Goal: Task Accomplishment & Management: Manage account settings

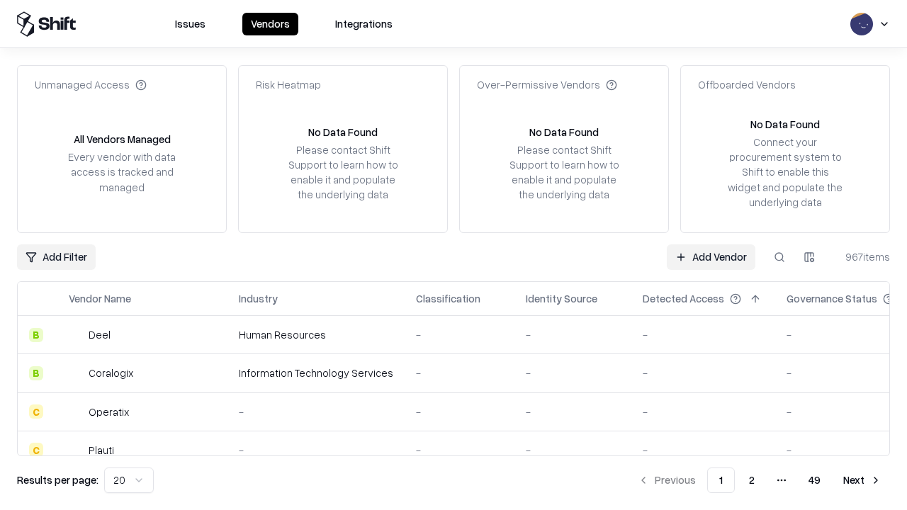
click at [711, 256] on link "Add Vendor" at bounding box center [711, 257] width 89 height 26
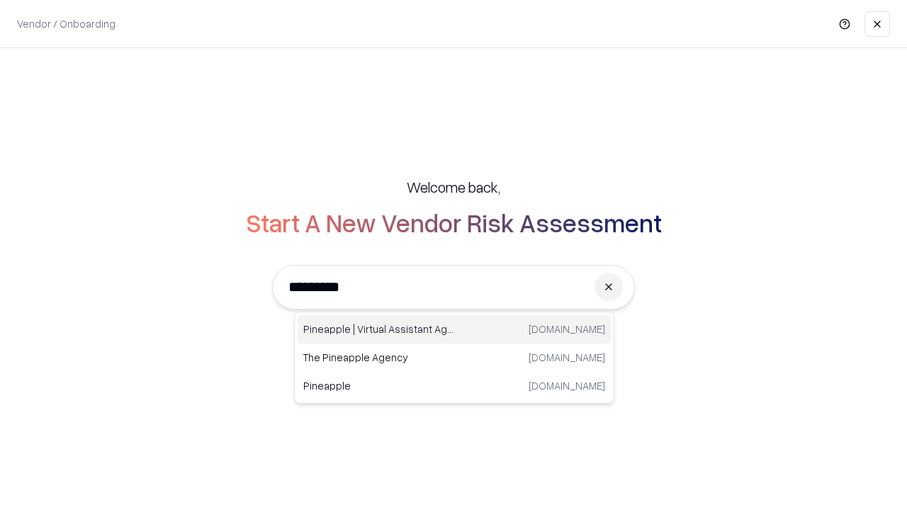
click at [454, 329] on div "Pineapple | Virtual Assistant Agency [DOMAIN_NAME]" at bounding box center [454, 329] width 313 height 28
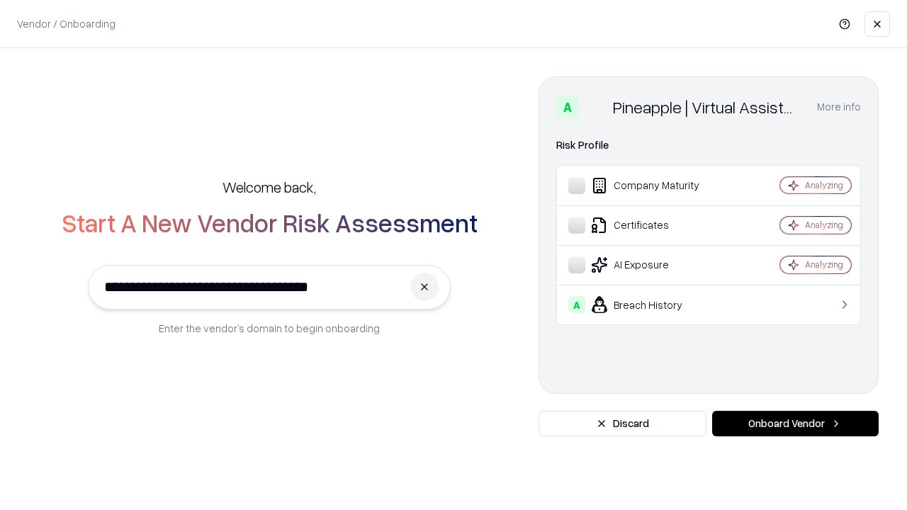
type input "**********"
click at [795, 424] on button "Onboard Vendor" at bounding box center [795, 424] width 166 height 26
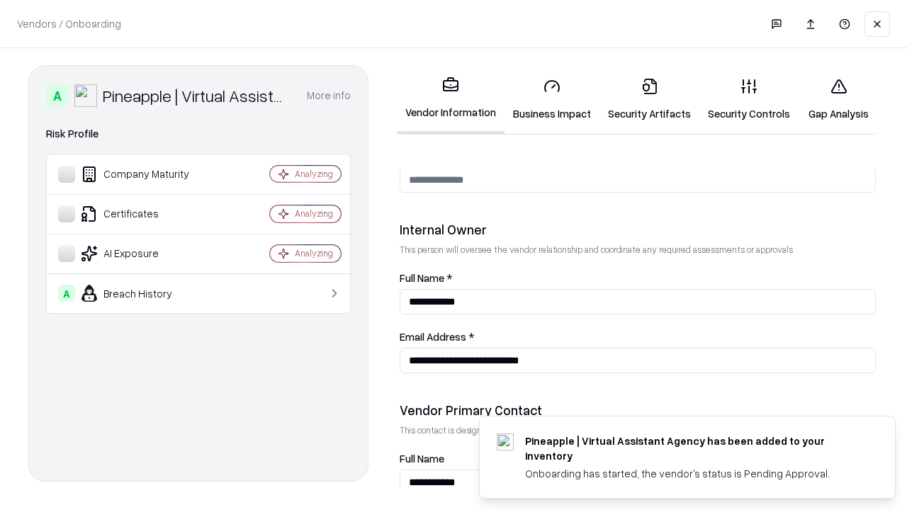
scroll to position [734, 0]
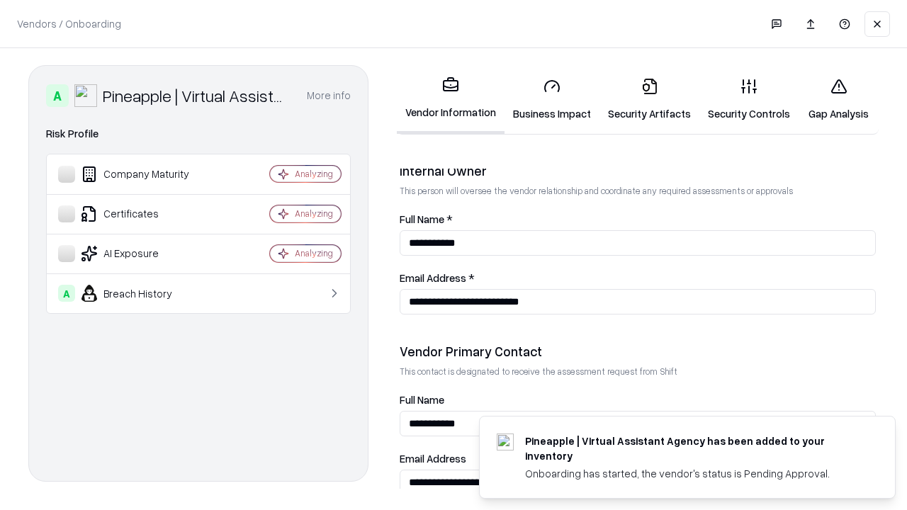
click at [552, 99] on link "Business Impact" at bounding box center [551, 100] width 95 height 66
click at [649, 99] on link "Security Artifacts" at bounding box center [649, 100] width 100 height 66
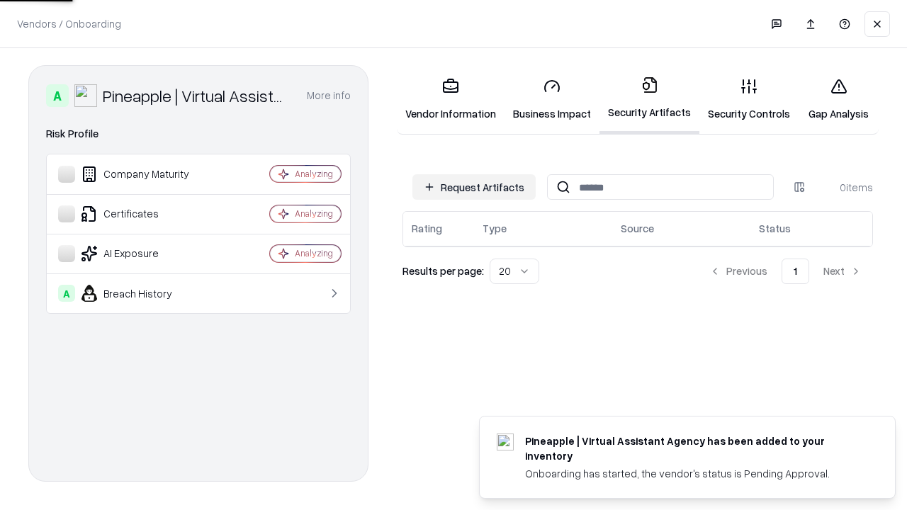
click at [474, 187] on button "Request Artifacts" at bounding box center [473, 187] width 123 height 26
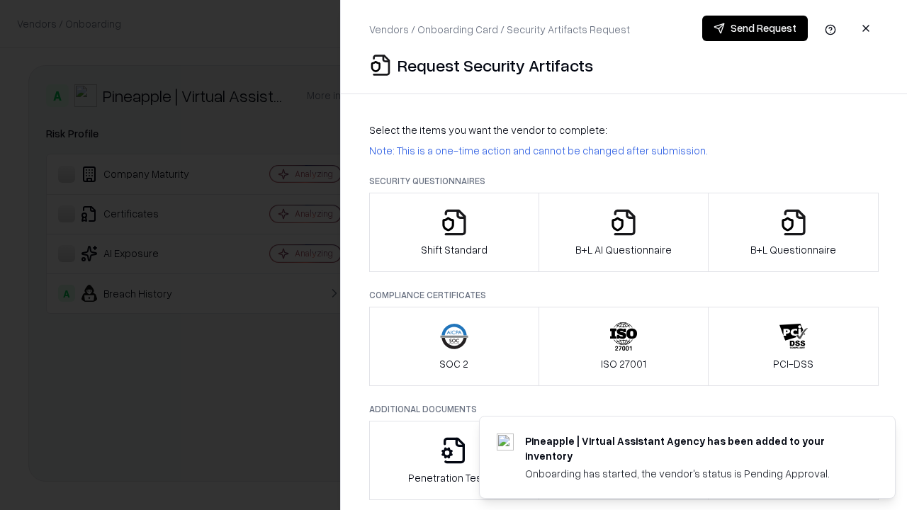
click at [453, 232] on icon "button" at bounding box center [454, 222] width 28 height 28
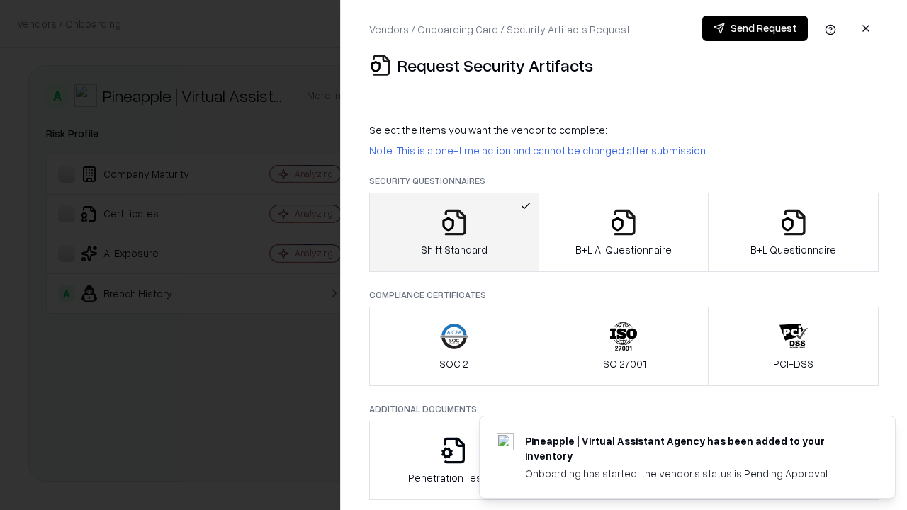
click at [754, 28] on button "Send Request" at bounding box center [755, 29] width 106 height 26
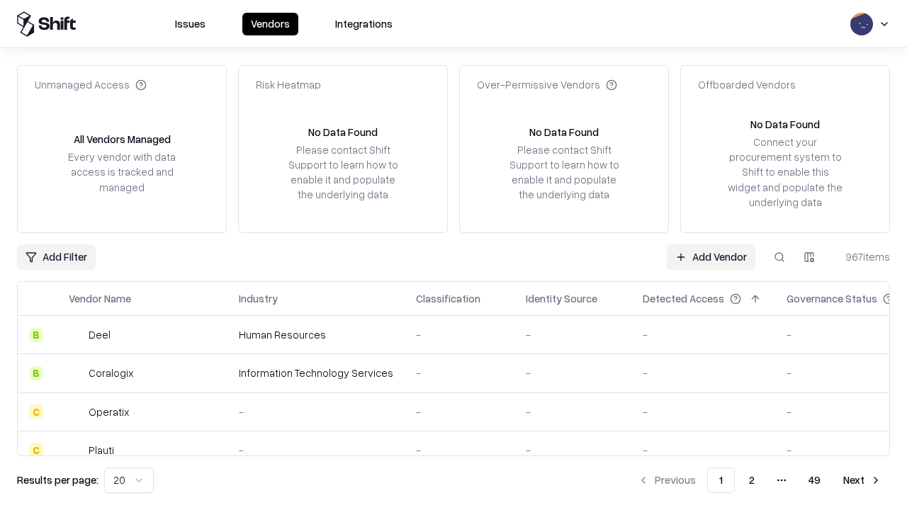
click at [779, 256] on button at bounding box center [780, 257] width 26 height 26
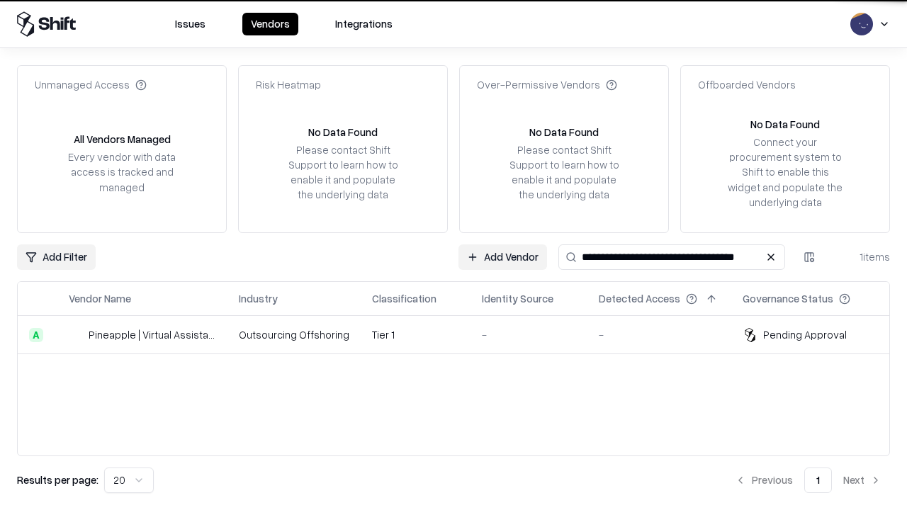
type input "**********"
click at [462, 334] on td "Tier 1" at bounding box center [416, 335] width 110 height 38
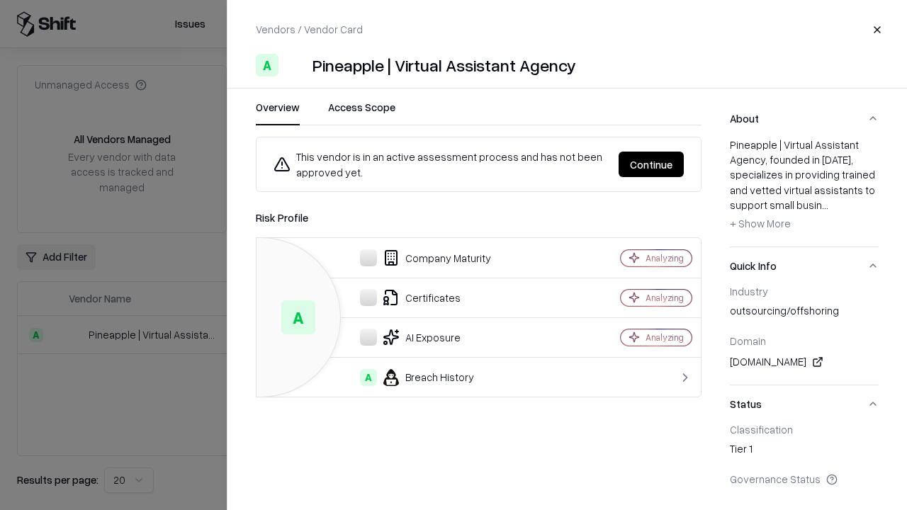
click at [651, 164] on button "Continue" at bounding box center [650, 165] width 65 height 26
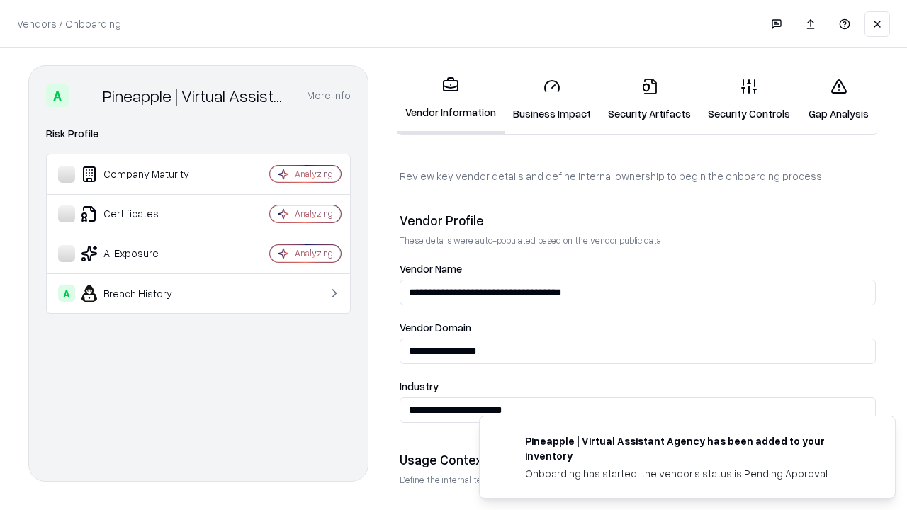
click at [649, 99] on link "Security Artifacts" at bounding box center [649, 100] width 100 height 66
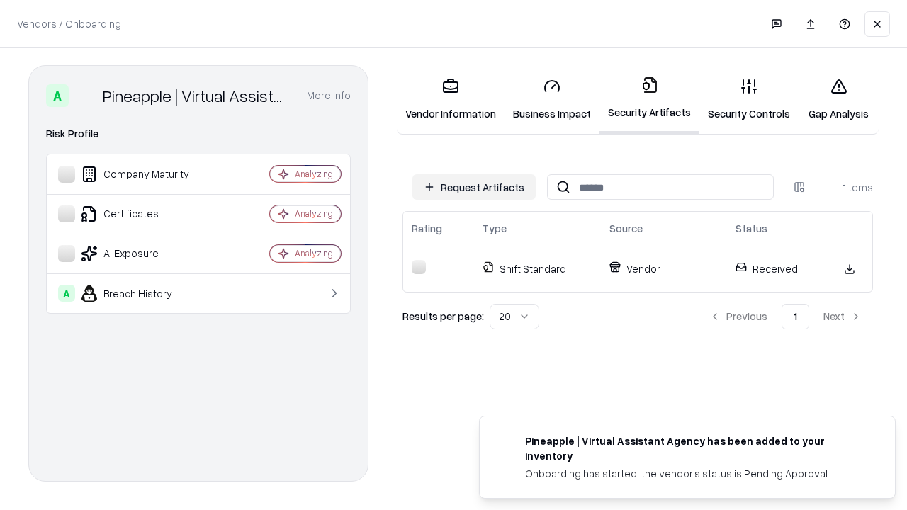
click at [838, 99] on link "Gap Analysis" at bounding box center [838, 100] width 80 height 66
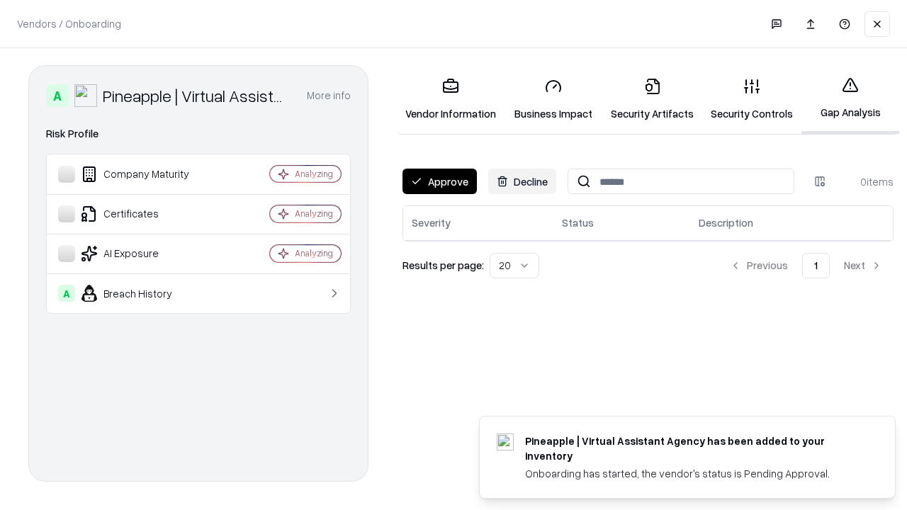
click at [439, 181] on button "Approve" at bounding box center [439, 182] width 74 height 26
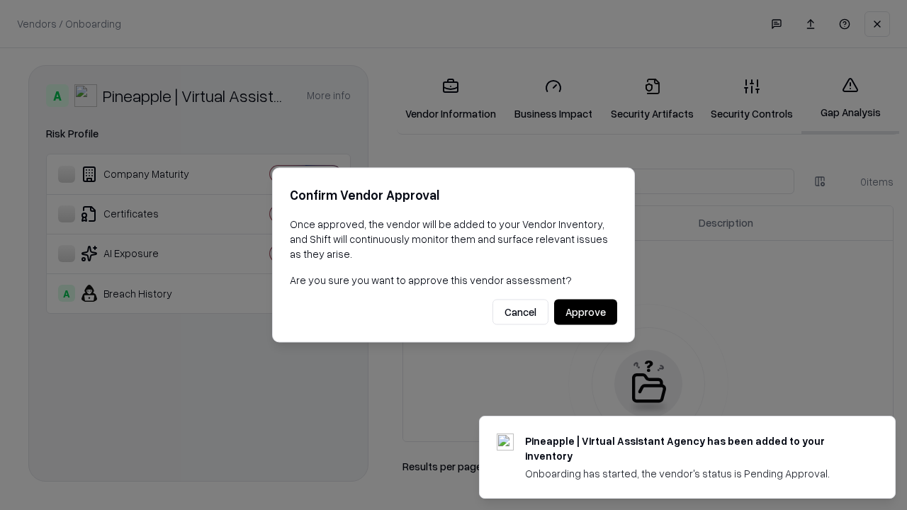
click at [585, 312] on button "Approve" at bounding box center [585, 313] width 63 height 26
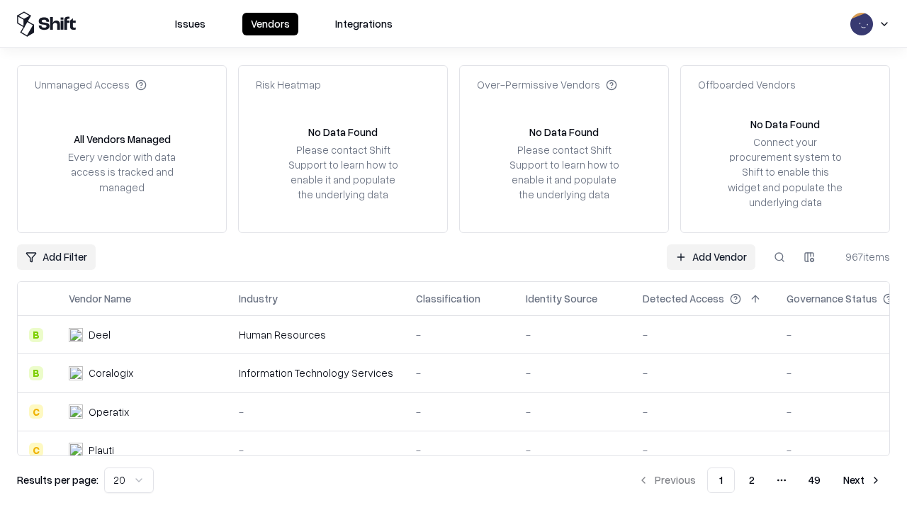
type input "**********"
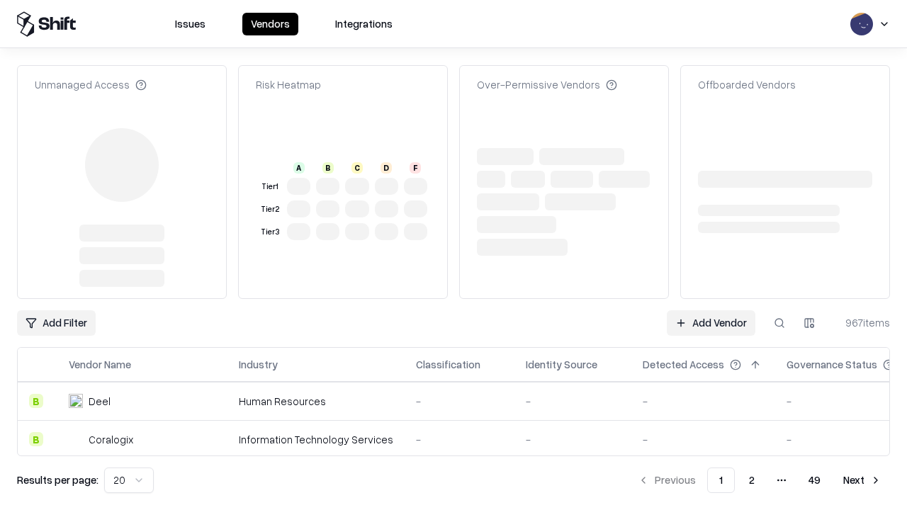
click at [711, 310] on link "Add Vendor" at bounding box center [711, 323] width 89 height 26
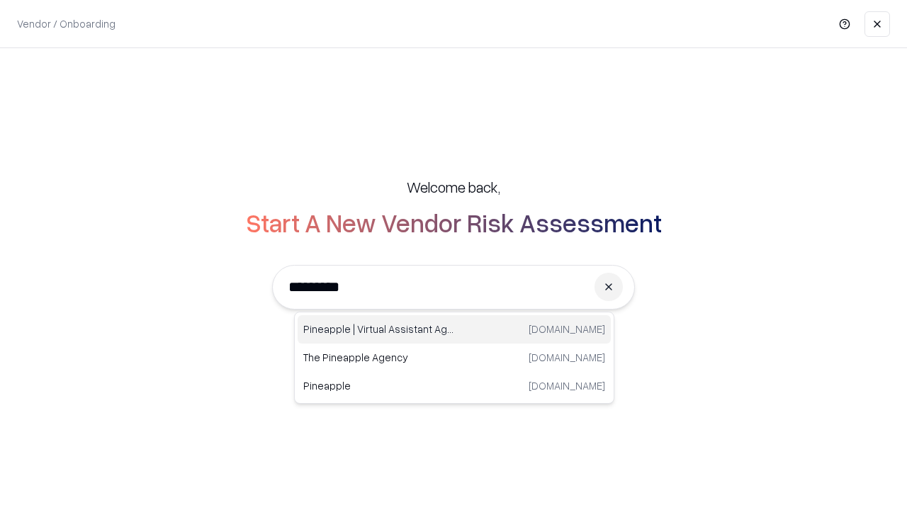
click at [454, 329] on div "Pineapple | Virtual Assistant Agency [DOMAIN_NAME]" at bounding box center [454, 329] width 313 height 28
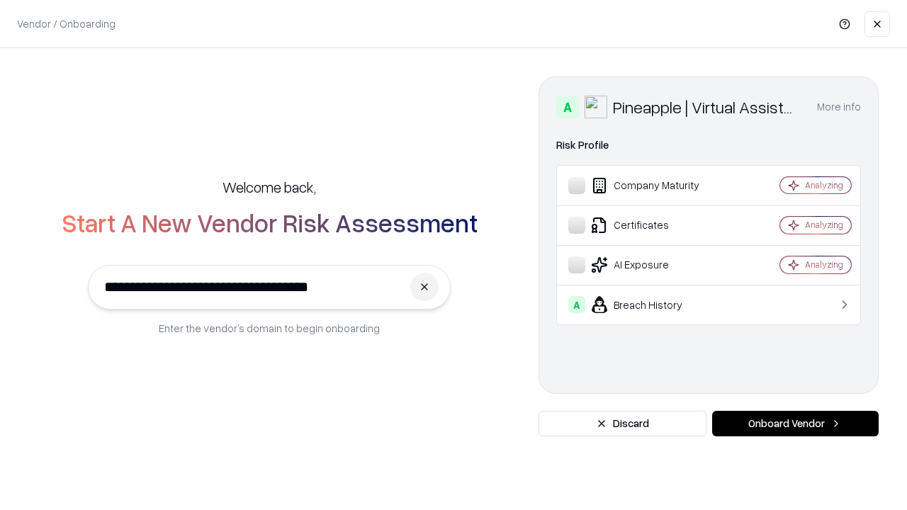
type input "**********"
click at [795, 424] on button "Onboard Vendor" at bounding box center [795, 424] width 166 height 26
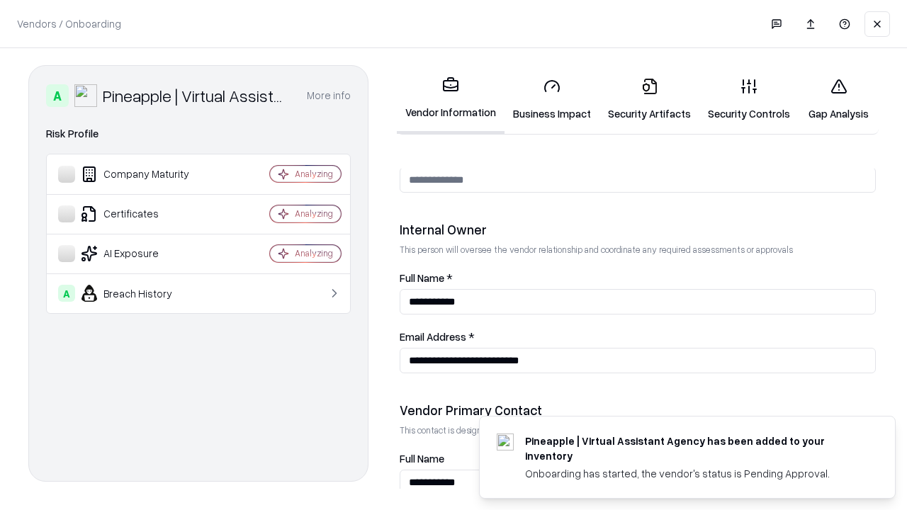
scroll to position [734, 0]
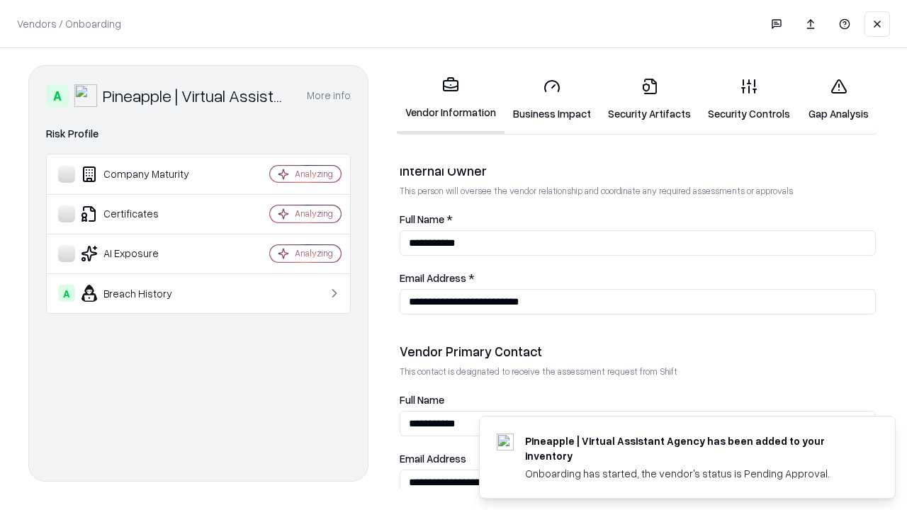
click at [838, 99] on link "Gap Analysis" at bounding box center [838, 100] width 80 height 66
